Goal: Task Accomplishment & Management: Manage account settings

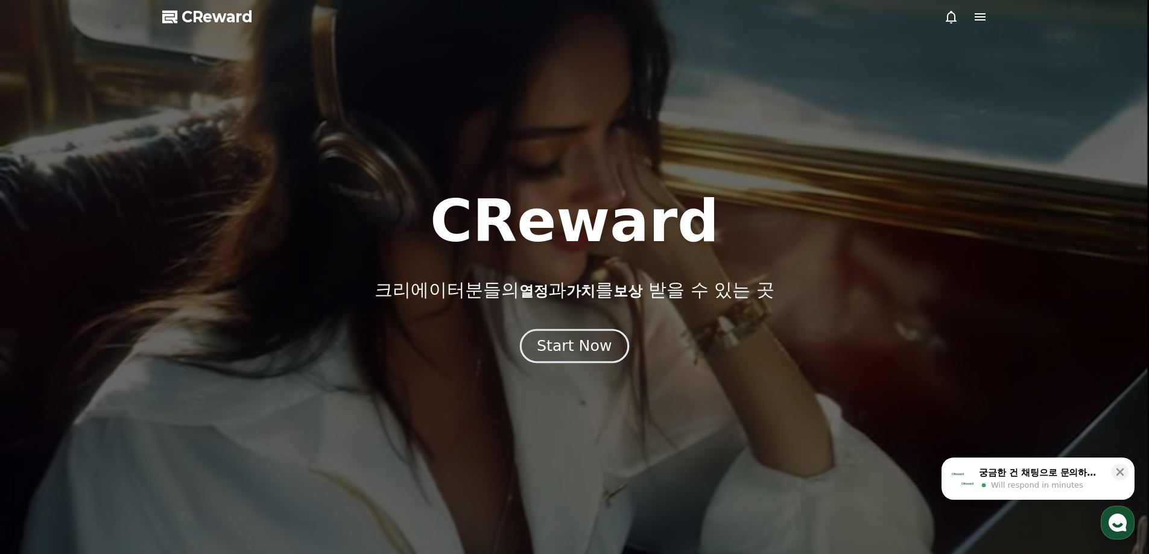
click at [592, 348] on div "Start Now" at bounding box center [574, 346] width 75 height 21
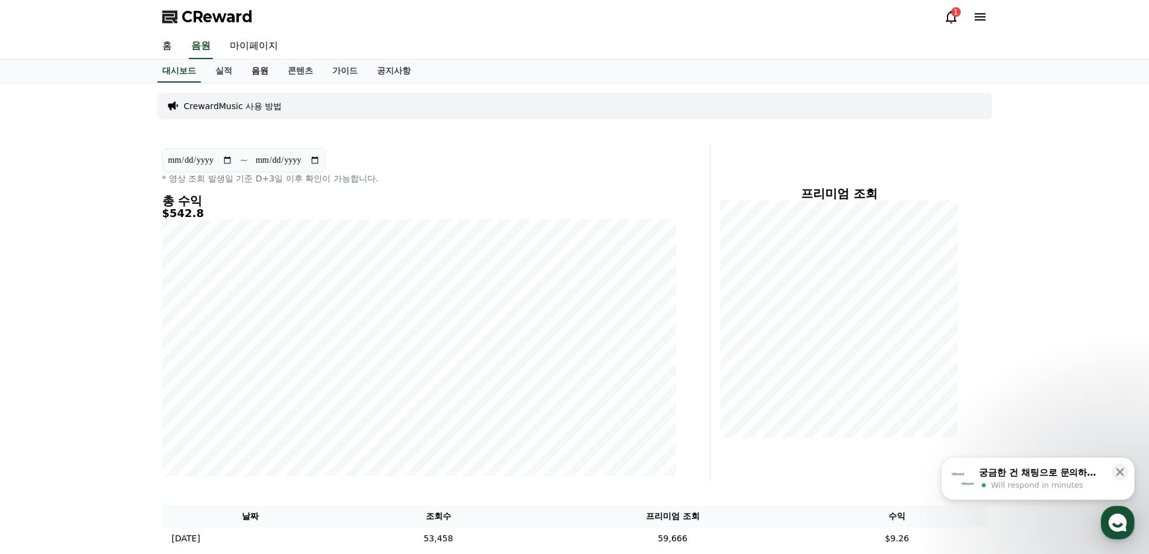
click at [271, 71] on link "음원" at bounding box center [260, 71] width 36 height 23
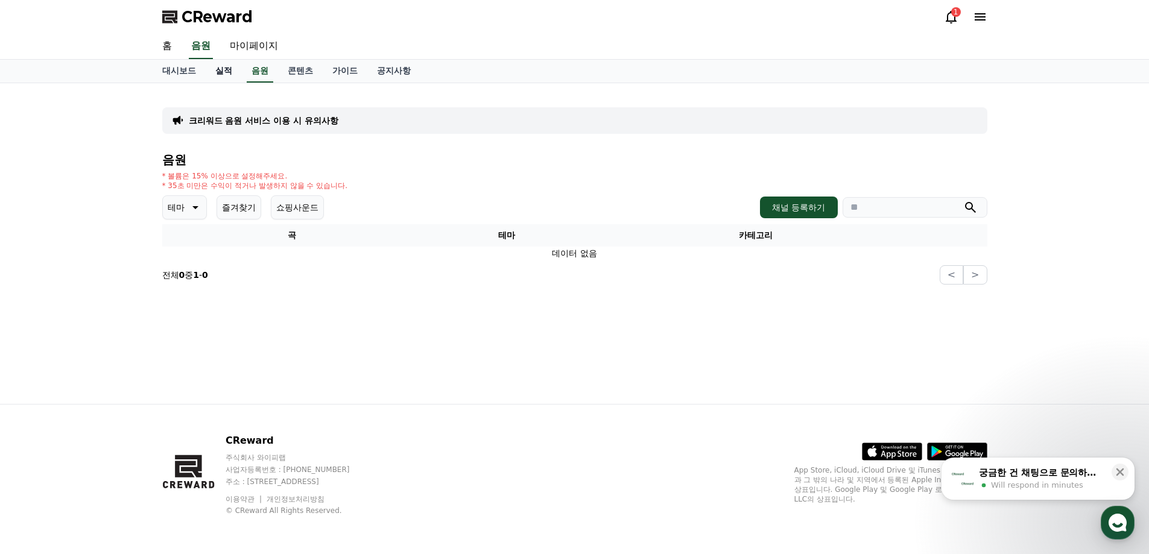
click at [232, 74] on link "실적" at bounding box center [224, 71] width 36 height 23
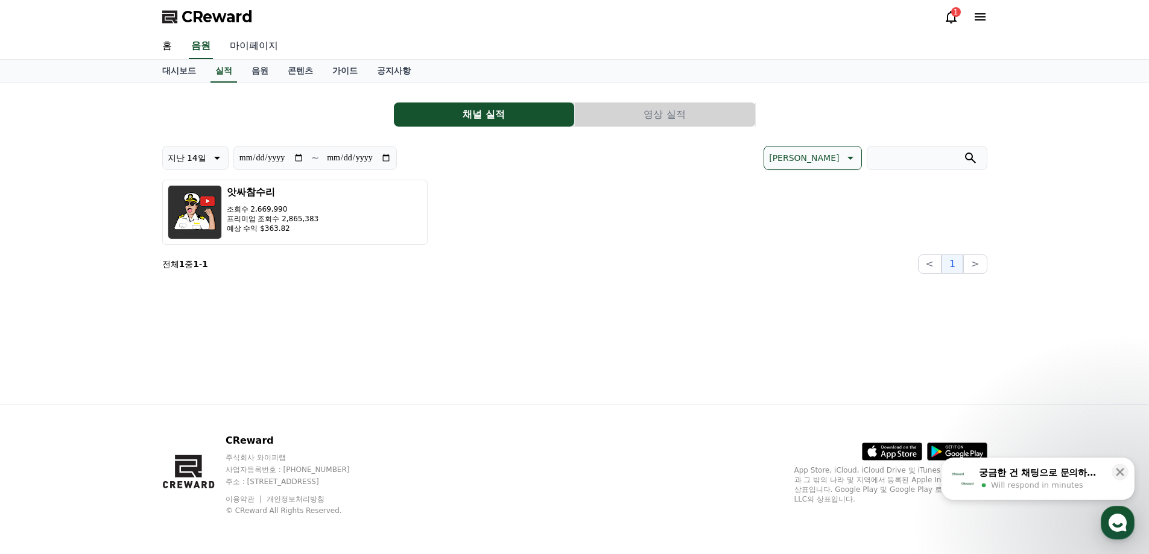
click at [249, 51] on link "마이페이지" at bounding box center [254, 46] width 68 height 25
select select "**********"
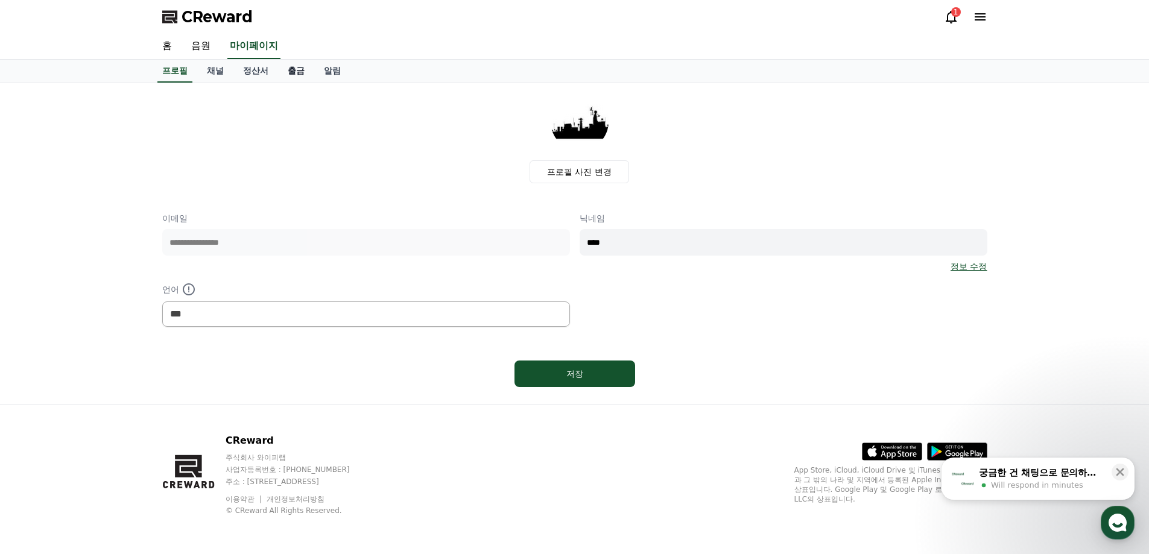
click at [300, 73] on link "출금" at bounding box center [296, 71] width 36 height 23
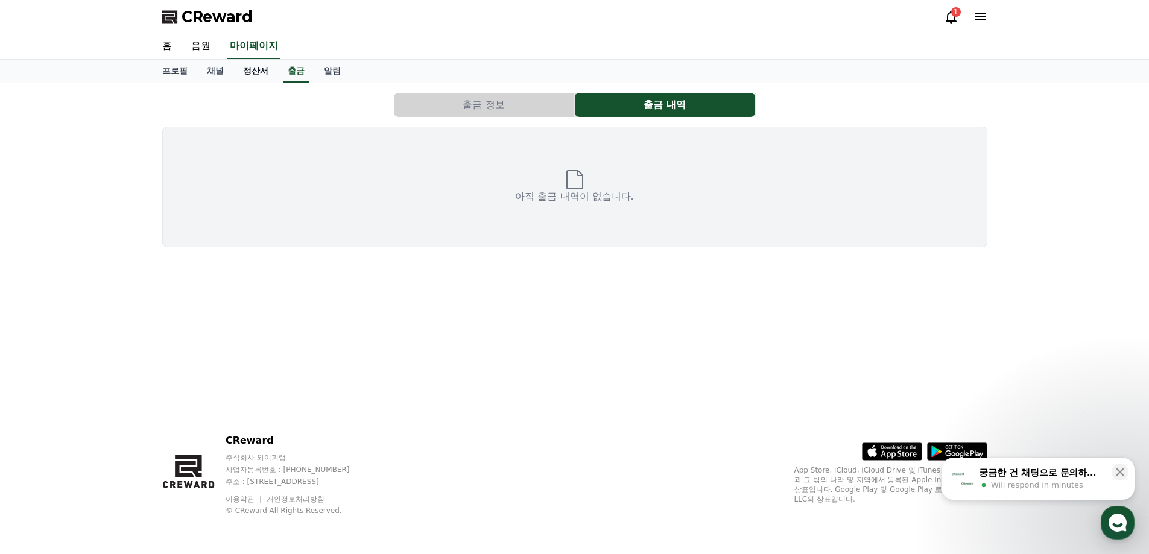
click at [246, 74] on link "정산서" at bounding box center [255, 71] width 45 height 23
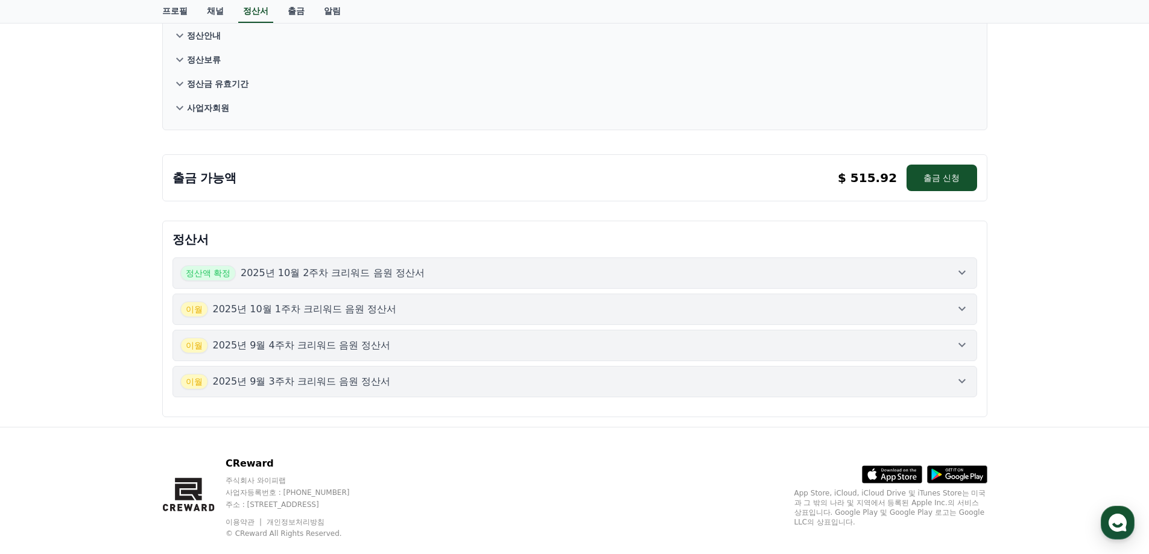
scroll to position [144, 0]
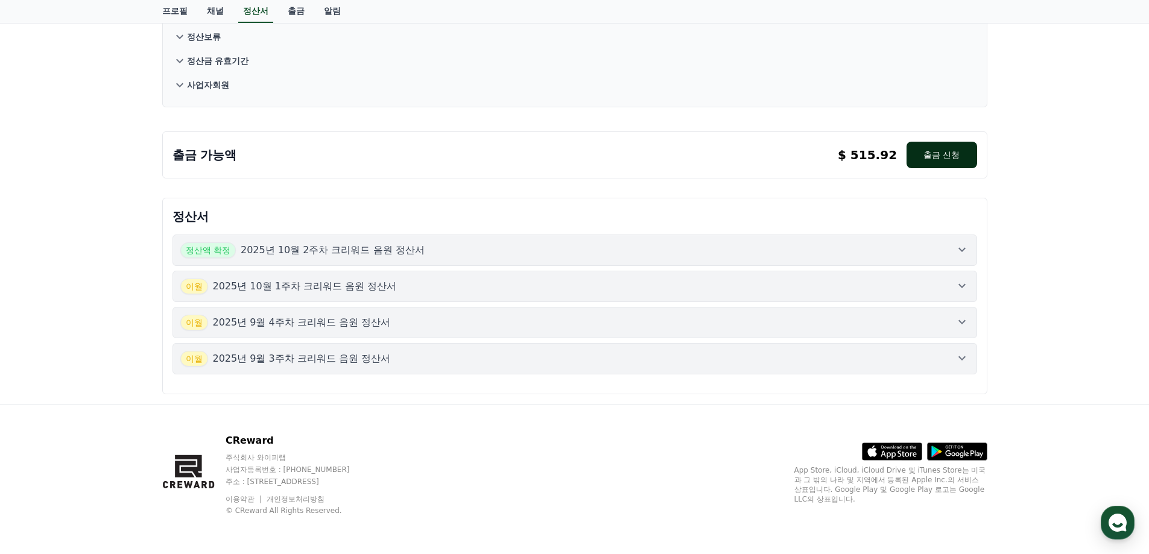
click at [934, 156] on button "출금 신청" at bounding box center [942, 155] width 70 height 27
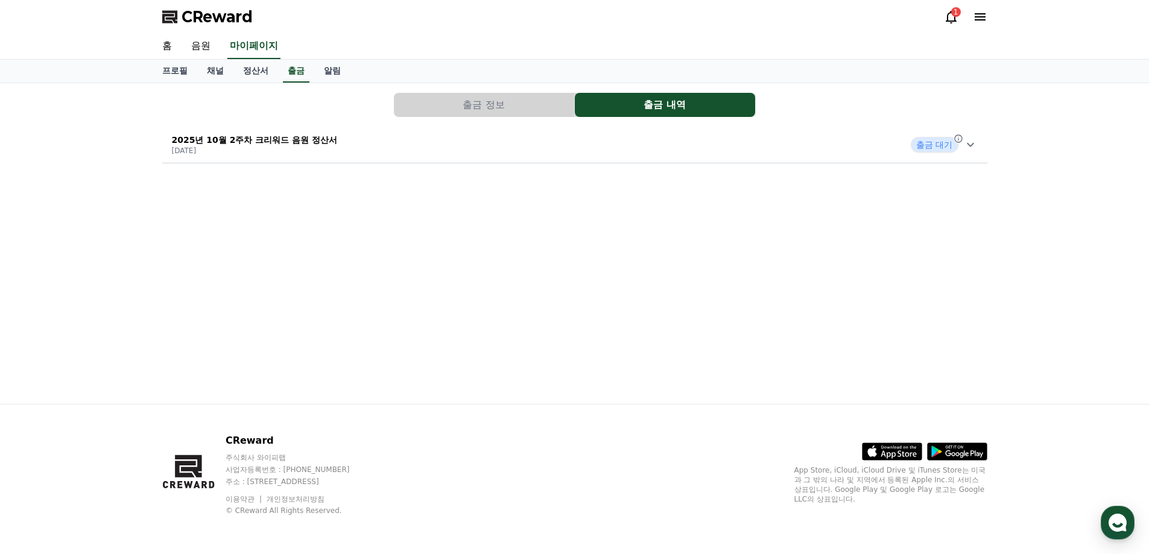
click at [969, 145] on icon at bounding box center [970, 145] width 7 height 4
click at [332, 64] on link "알림" at bounding box center [332, 71] width 36 height 23
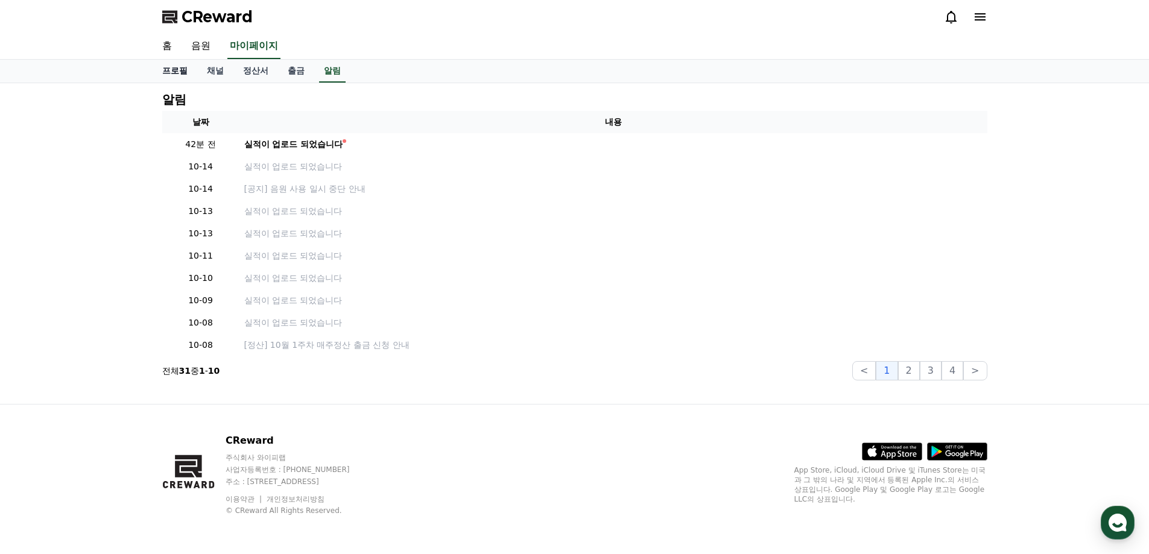
click at [166, 72] on link "프로필" at bounding box center [175, 71] width 45 height 23
select select "**********"
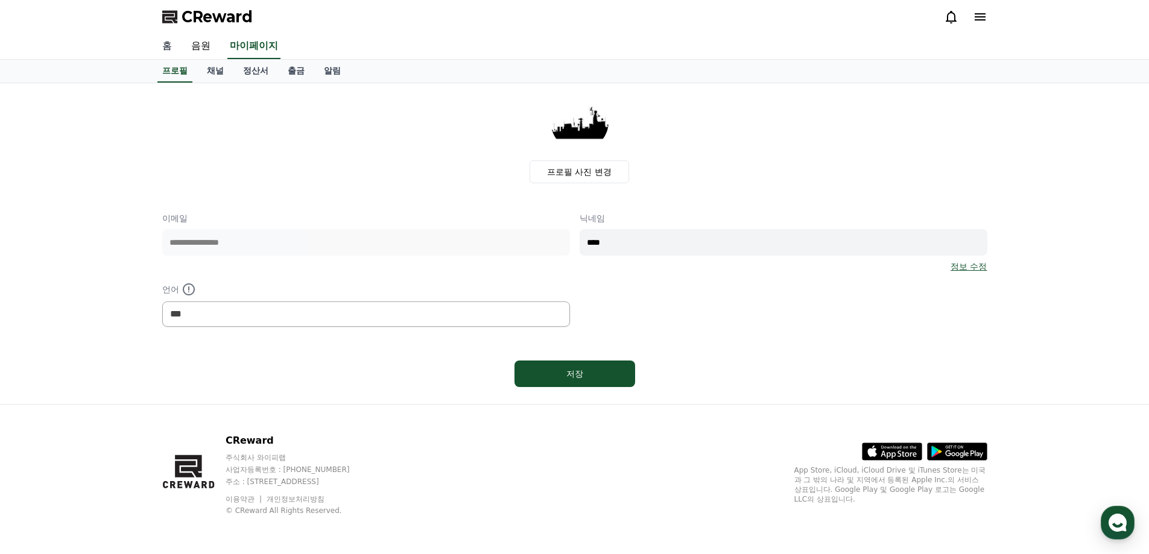
click at [173, 42] on link "홈" at bounding box center [167, 46] width 29 height 25
